Goal: Information Seeking & Learning: Learn about a topic

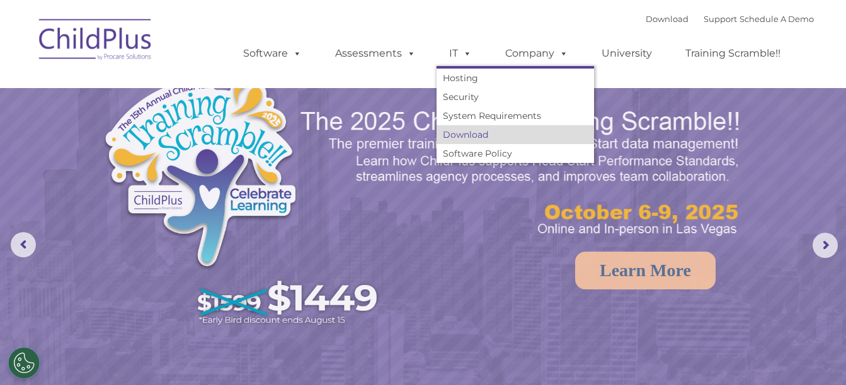
select select "MEDIUM"
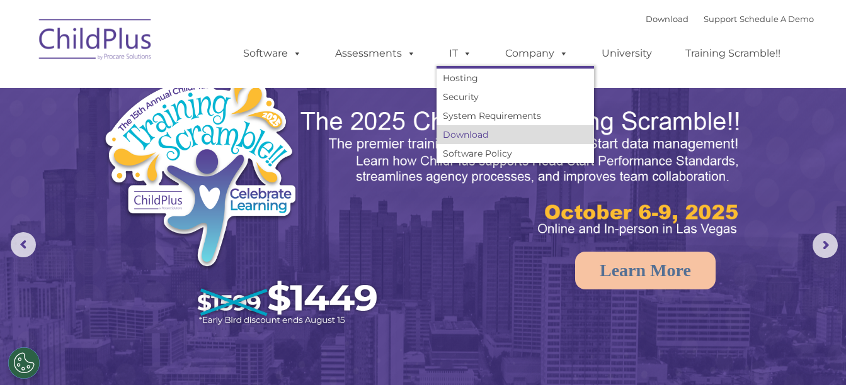
click at [455, 135] on link "Download" at bounding box center [514, 134] width 157 height 19
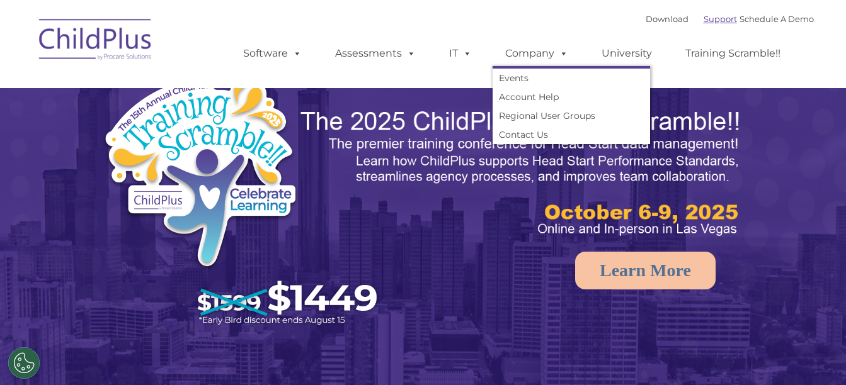
select select "MEDIUM"
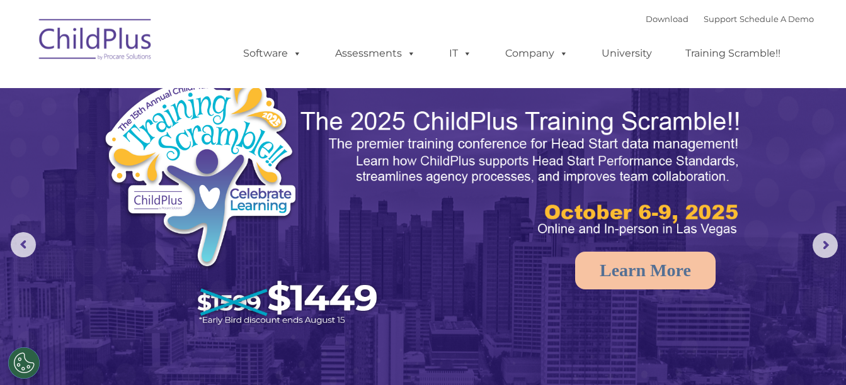
click at [692, 24] on div "Download Support | Schedule A Demo " at bounding box center [730, 18] width 168 height 19
click at [703, 20] on link "Support" at bounding box center [719, 19] width 33 height 10
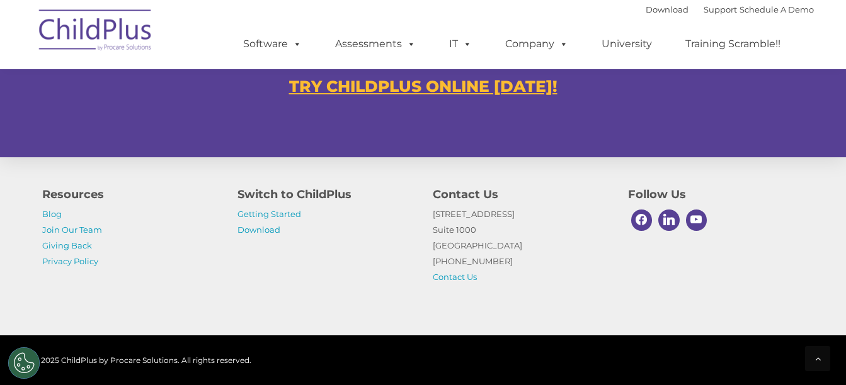
scroll to position [874, 0]
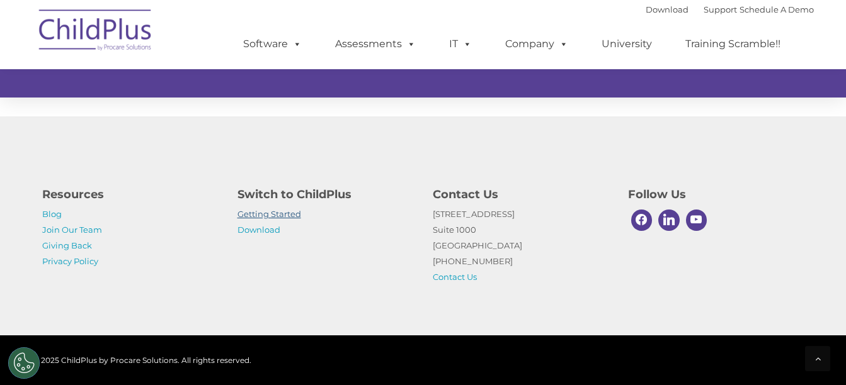
click at [285, 219] on link "Getting Started" at bounding box center [269, 214] width 64 height 10
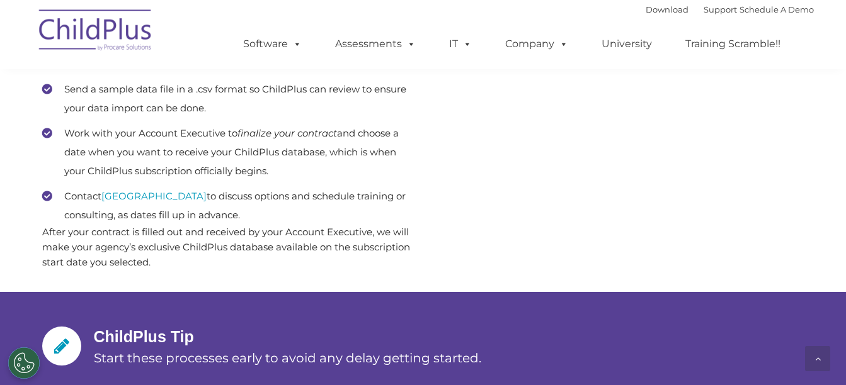
scroll to position [839, 0]
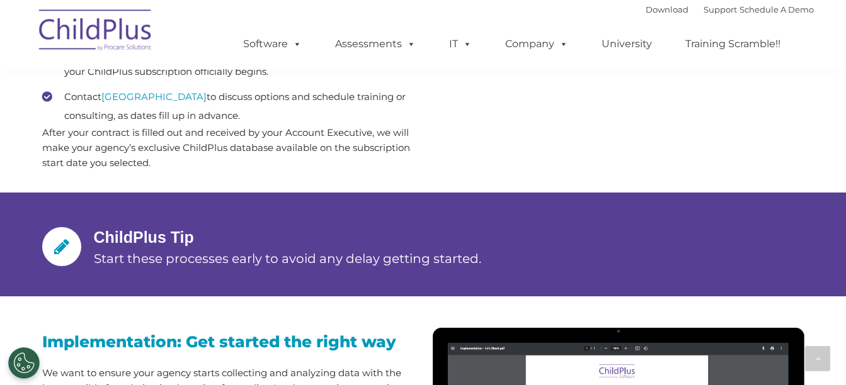
drag, startPoint x: 843, startPoint y: 179, endPoint x: 841, endPoint y: 246, distance: 66.8
click at [841, 246] on section "Getting Started Making the Most of ChildPlus You’ve decided to make the switch …" at bounding box center [423, 235] width 846 height 2148
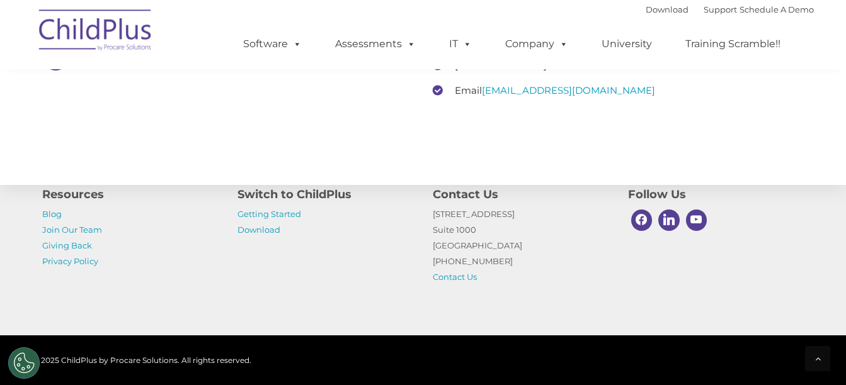
scroll to position [2028, 0]
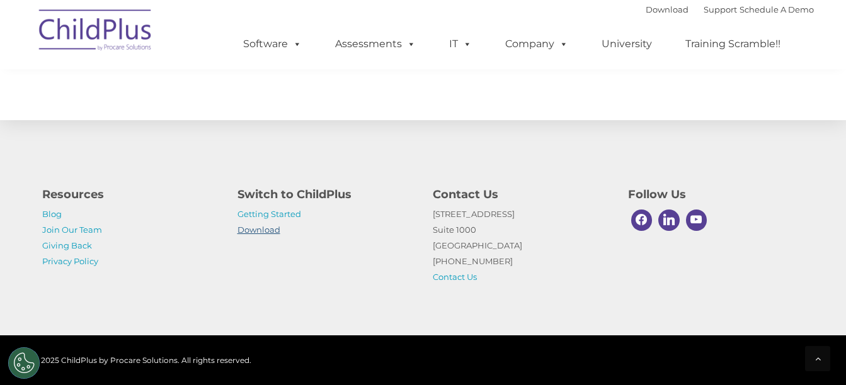
click at [268, 229] on link "Download" at bounding box center [258, 230] width 43 height 10
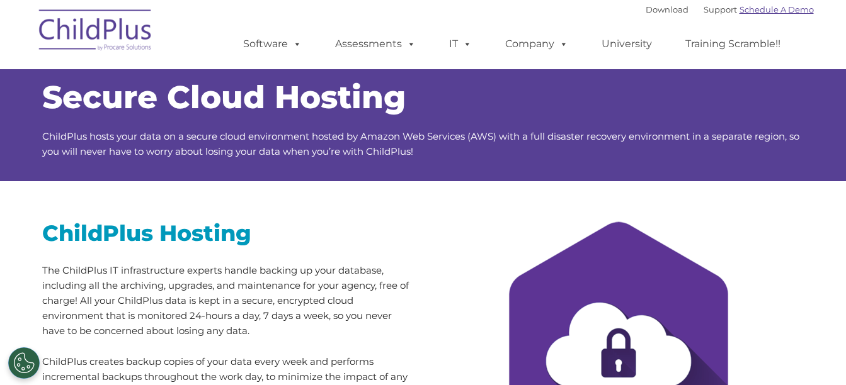
click at [760, 9] on link "Schedule A Demo" at bounding box center [776, 9] width 74 height 10
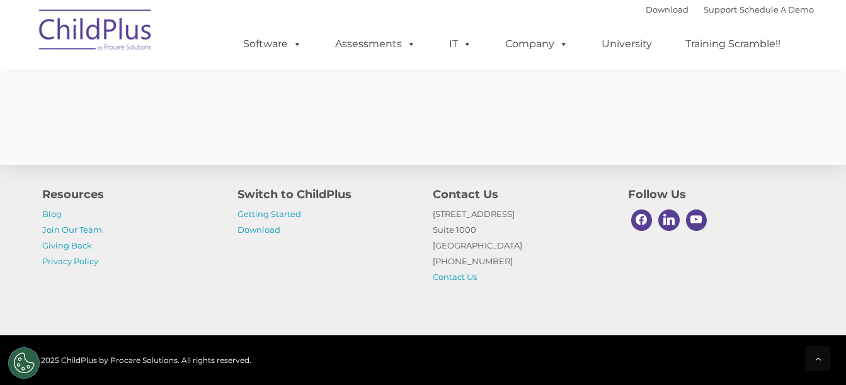
scroll to position [1213, 0]
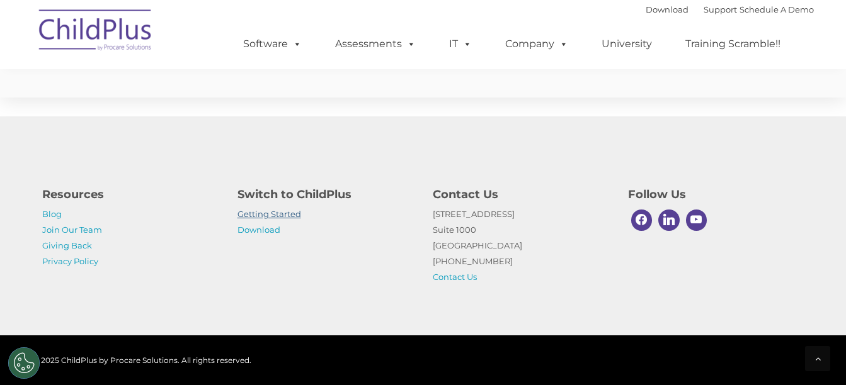
click at [253, 217] on link "Getting Started" at bounding box center [269, 214] width 64 height 10
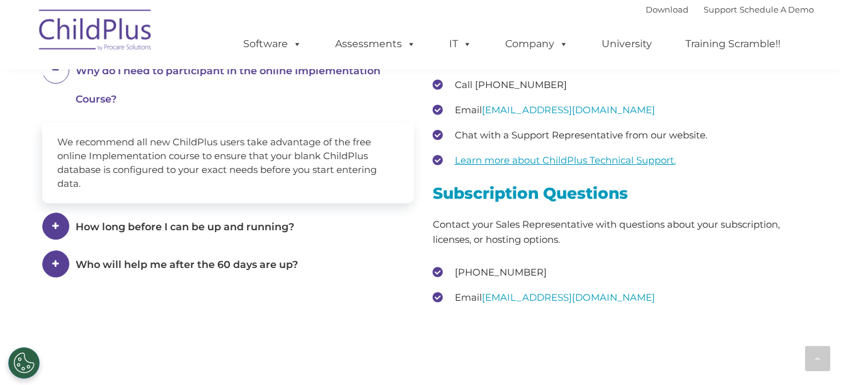
scroll to position [1760, 0]
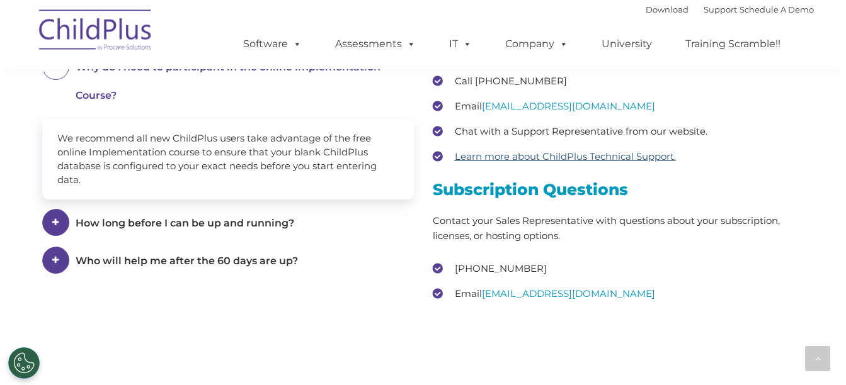
click at [617, 162] on u "Learn more about ChildPlus Technical Support." at bounding box center [565, 157] width 221 height 12
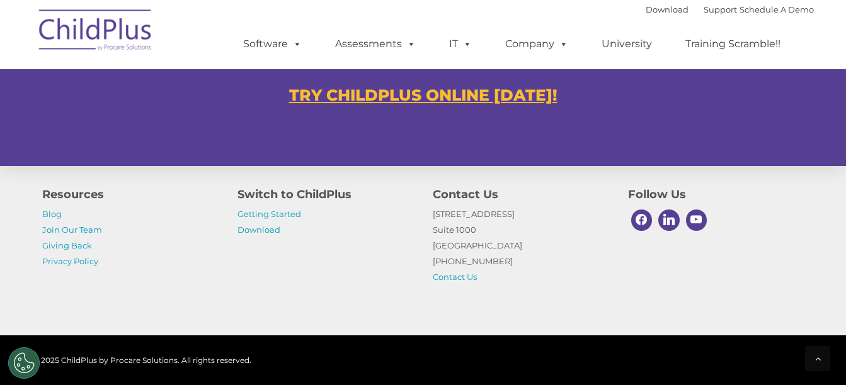
scroll to position [874, 0]
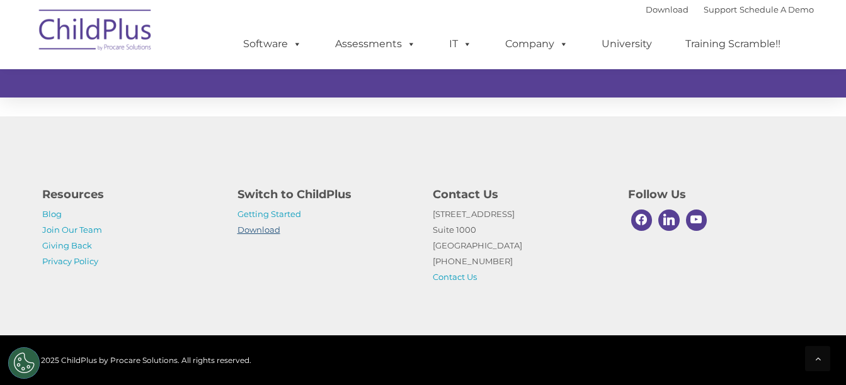
click at [264, 231] on link "Download" at bounding box center [258, 230] width 43 height 10
